Goal: Navigation & Orientation: Find specific page/section

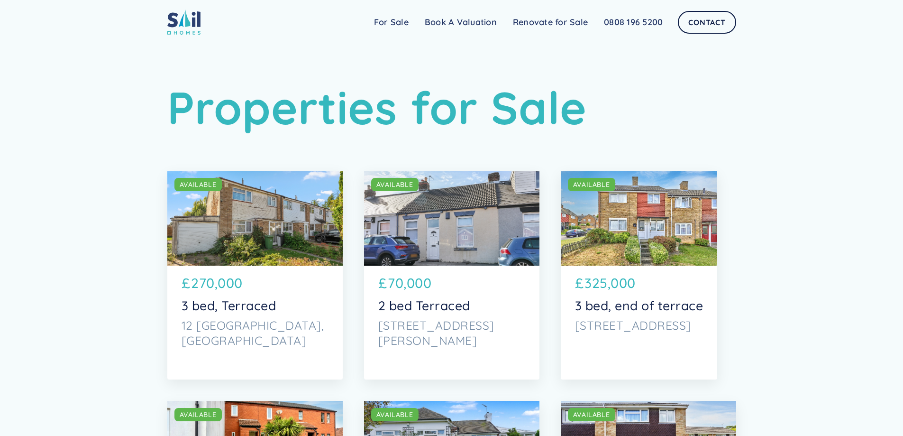
click at [447, 221] on div "SOLD AVAILABLE" at bounding box center [451, 218] width 175 height 95
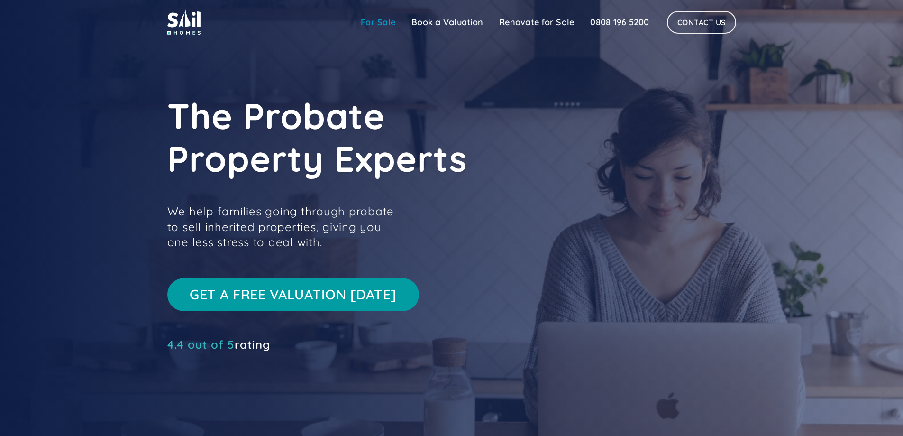
click at [369, 19] on link "For Sale" at bounding box center [378, 22] width 51 height 19
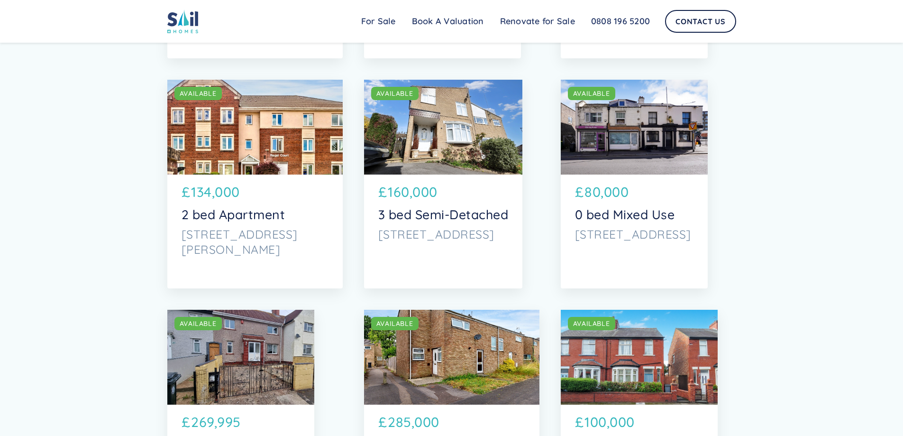
scroll to position [1659, 0]
